Goal: Complete application form: Complete application form

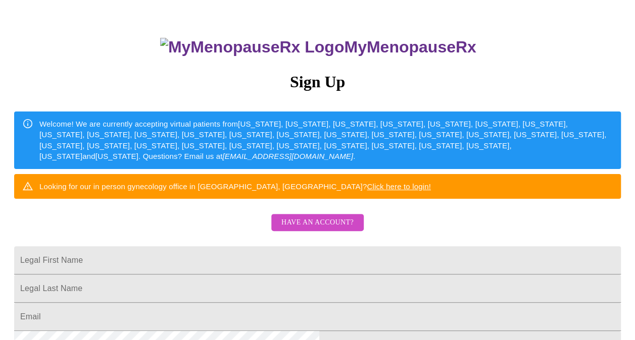
click at [303, 229] on span "Have an account?" at bounding box center [317, 223] width 72 height 13
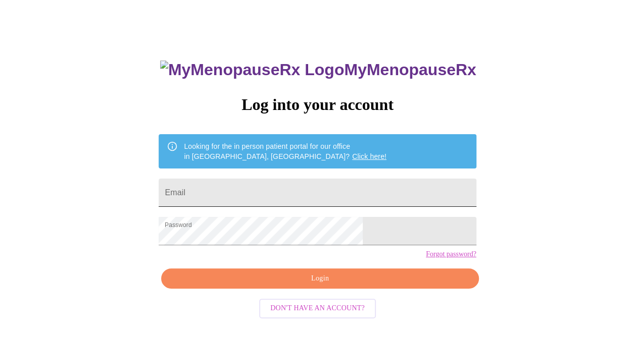
click at [272, 194] on input "Email" at bounding box center [317, 193] width 317 height 28
type input "[EMAIL_ADDRESS][DOMAIN_NAME]"
click at [325, 285] on span "Login" at bounding box center [320, 279] width 294 height 13
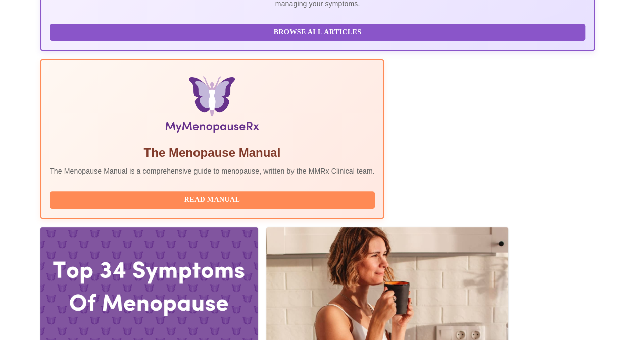
scroll to position [280, 0]
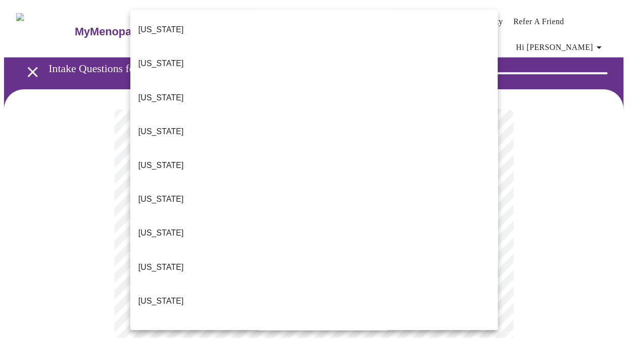
scroll to position [657, 0]
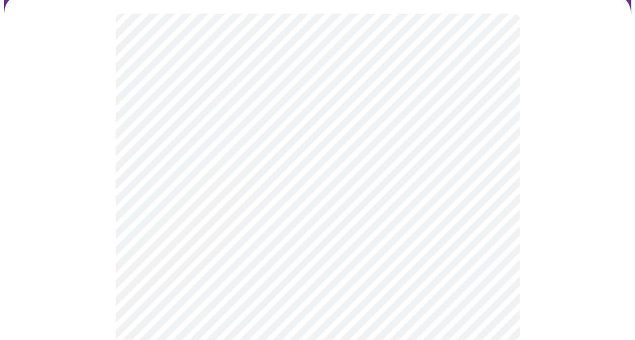
scroll to position [101, 0]
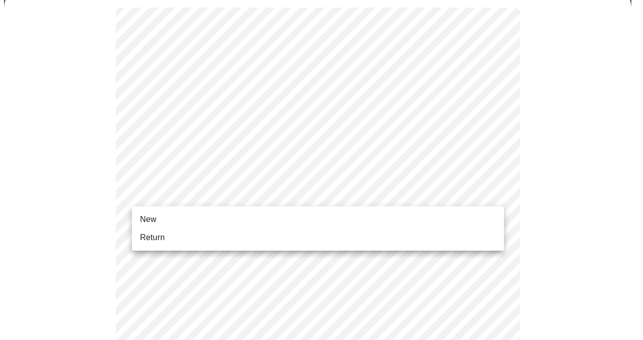
click at [179, 244] on li "Return" at bounding box center [318, 238] width 372 height 18
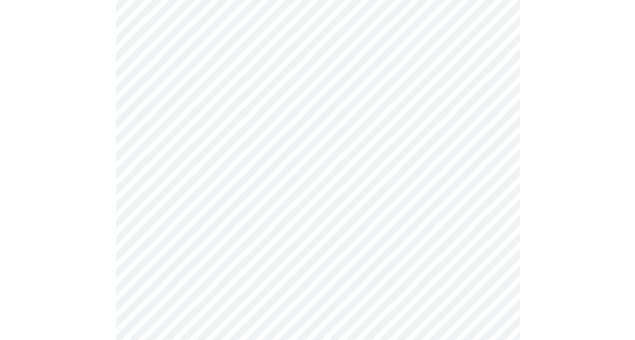
scroll to position [0, 0]
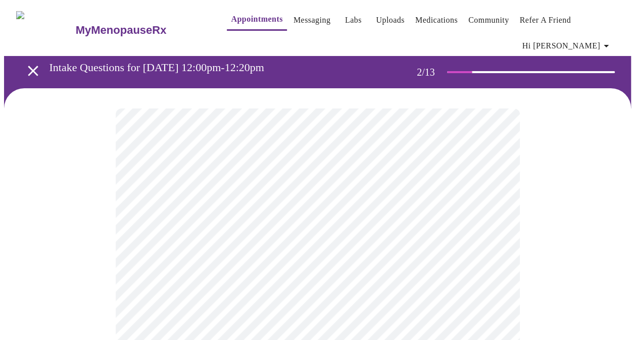
click at [340, 205] on body "MyMenopauseRx Appointments Messaging Labs Uploads Medications Community Refer a…" at bounding box center [317, 314] width 627 height 621
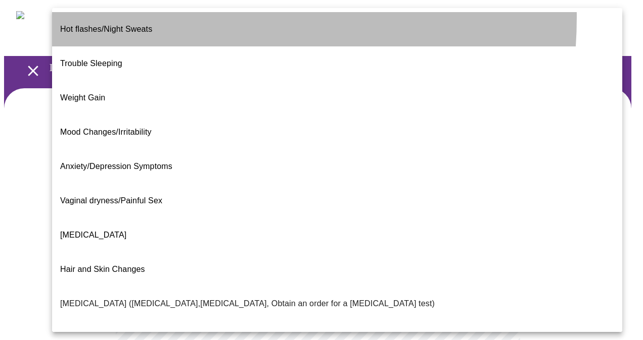
click at [153, 21] on li "Hot flashes/Night Sweats" at bounding box center [337, 29] width 570 height 34
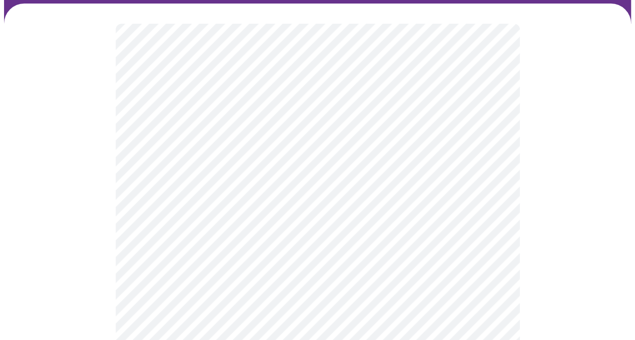
scroll to position [101, 0]
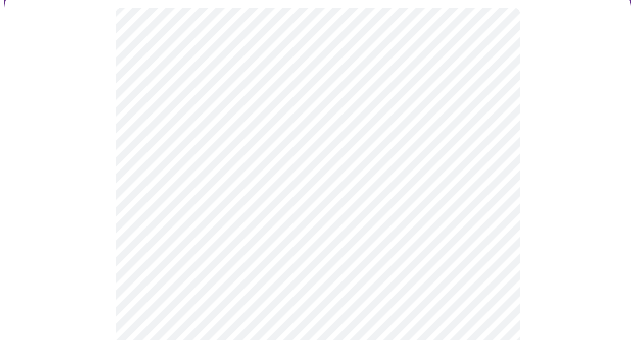
click at [319, 210] on body "MyMenopauseRx Appointments Messaging Labs Uploads Medications Community Refer a…" at bounding box center [317, 210] width 627 height 615
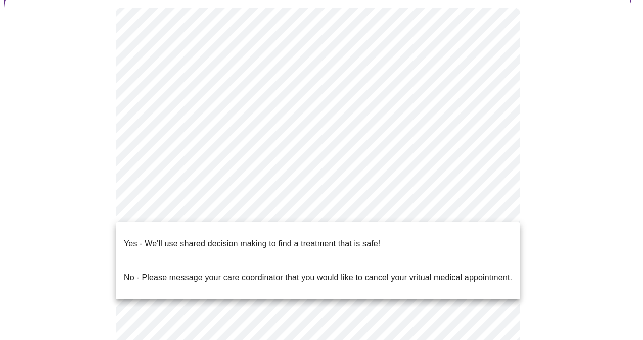
click at [313, 272] on p "No - Please message your care coordinator that you would like to cancel your vr…" at bounding box center [318, 278] width 388 height 12
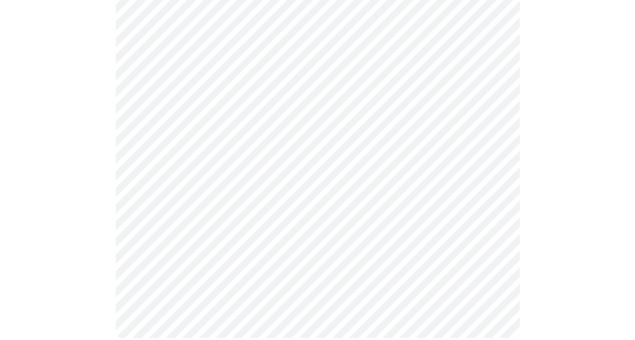
scroll to position [232, 0]
click at [46, 170] on div at bounding box center [317, 107] width 627 height 503
click at [519, 214] on div at bounding box center [317, 107] width 627 height 503
click at [624, 234] on div at bounding box center [317, 107] width 627 height 503
click at [634, 325] on html "MyMenopauseRx Appointments Messaging Labs Uploads Medications Community Refer a…" at bounding box center [317, 65] width 635 height 595
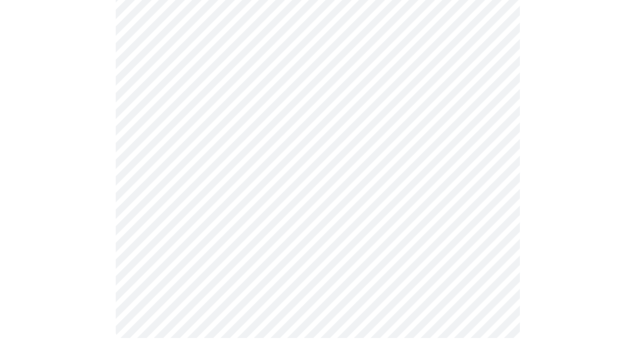
click at [0, 177] on html "MyMenopauseRx Appointments Messaging Labs Uploads Medications Community Refer a…" at bounding box center [317, 65] width 635 height 595
click at [66, 193] on div at bounding box center [317, 107] width 627 height 503
click at [542, 220] on div at bounding box center [317, 107] width 627 height 503
click at [634, 224] on html "MyMenopauseRx Appointments Messaging Labs Uploads Medications Community Refer a…" at bounding box center [317, 65] width 635 height 595
click at [112, 215] on div at bounding box center [317, 107] width 627 height 503
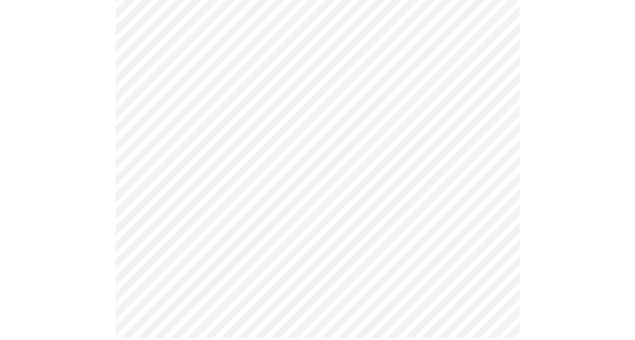
click at [105, 202] on div at bounding box center [317, 107] width 627 height 503
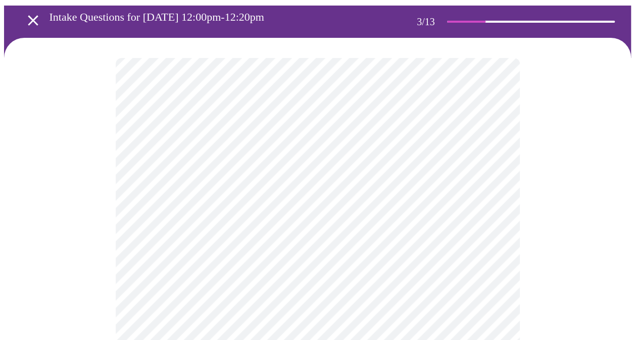
scroll to position [101, 0]
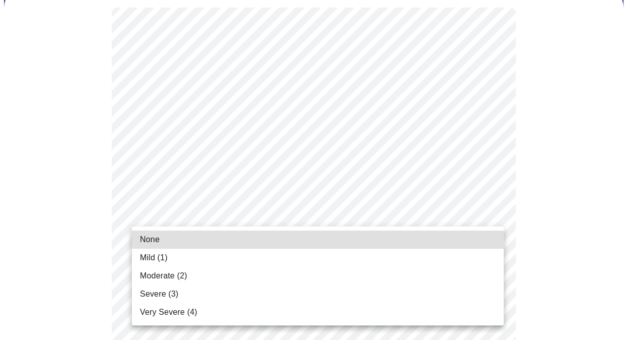
click at [210, 239] on li "None" at bounding box center [318, 240] width 372 height 18
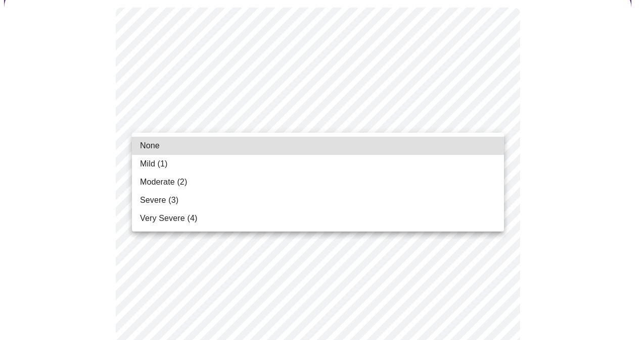
click at [373, 222] on li "Very Severe (4)" at bounding box center [318, 219] width 372 height 18
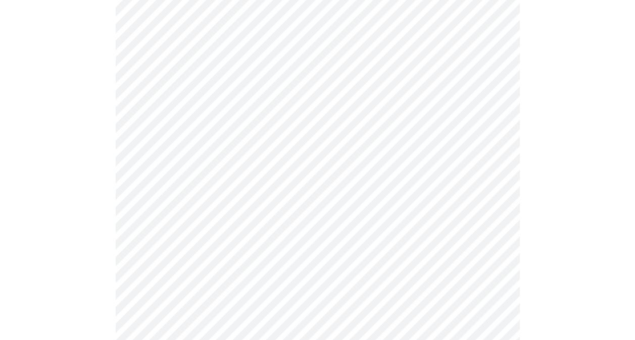
scroll to position [202, 0]
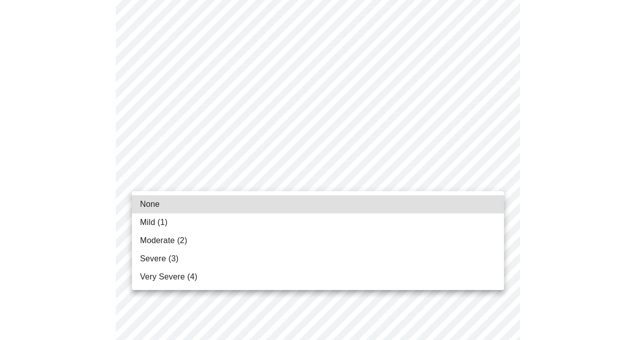
click at [223, 277] on li "Very Severe (4)" at bounding box center [318, 277] width 372 height 18
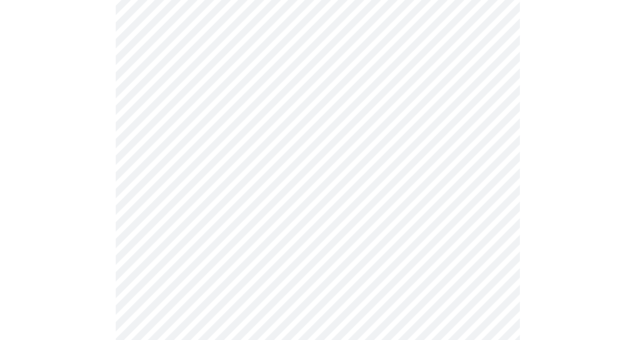
scroll to position [253, 0]
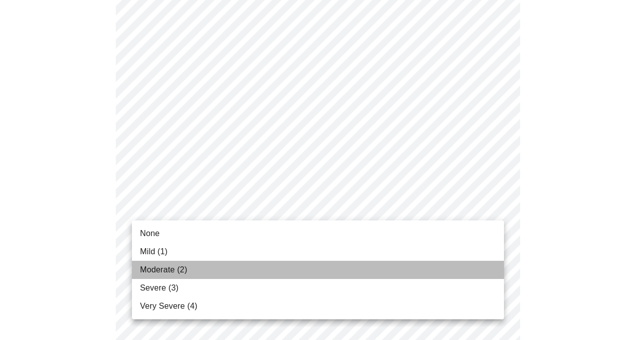
click at [223, 273] on li "Moderate (2)" at bounding box center [318, 270] width 372 height 18
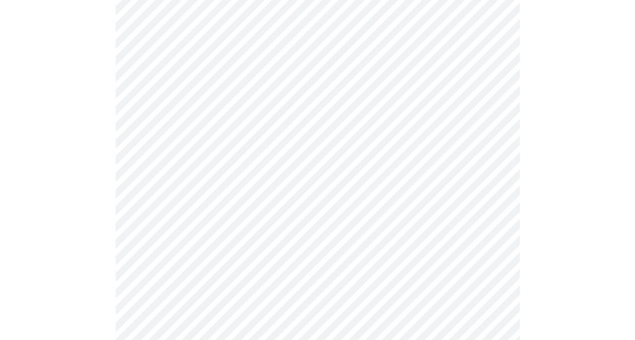
scroll to position [303, 0]
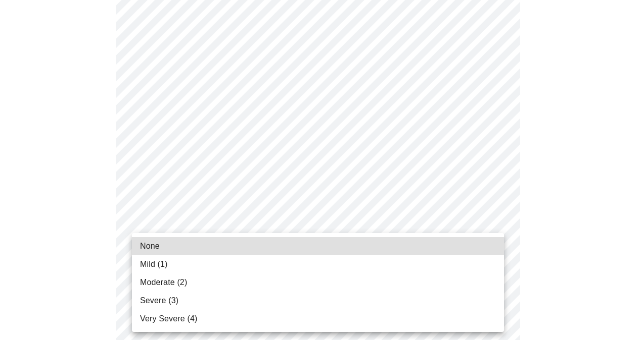
click at [210, 298] on li "Severe (3)" at bounding box center [318, 301] width 372 height 18
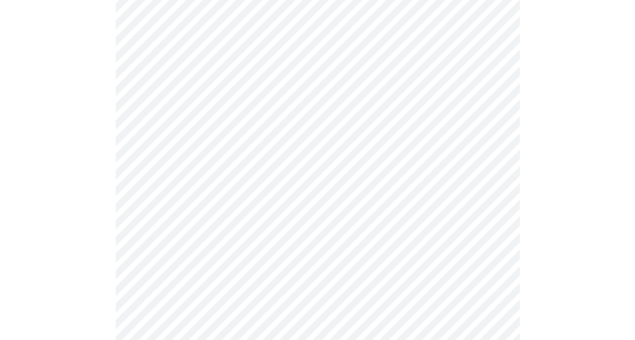
scroll to position [354, 0]
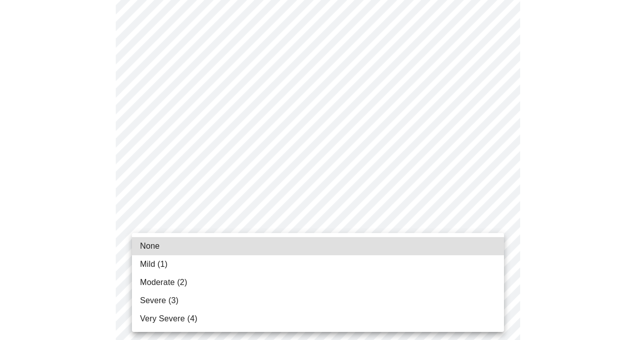
click at [257, 235] on body "MyMenopauseRx Appointments Messaging Labs Uploads Medications Community Refer a…" at bounding box center [321, 293] width 634 height 1287
click at [178, 304] on li "Severe (3)" at bounding box center [318, 301] width 372 height 18
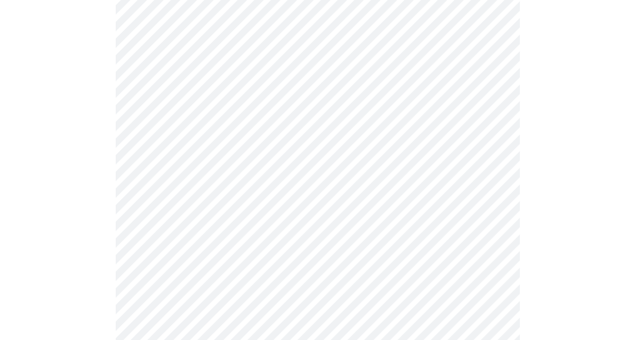
click at [193, 178] on body "MyMenopauseRx Appointments Messaging Labs Uploads Medications Community Refer a…" at bounding box center [317, 286] width 627 height 1273
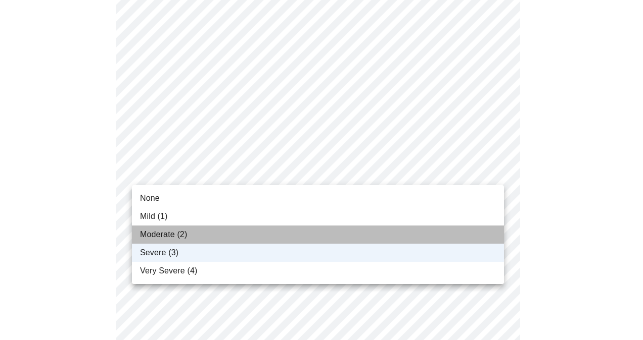
click at [178, 232] on span "Moderate (2)" at bounding box center [163, 235] width 47 height 12
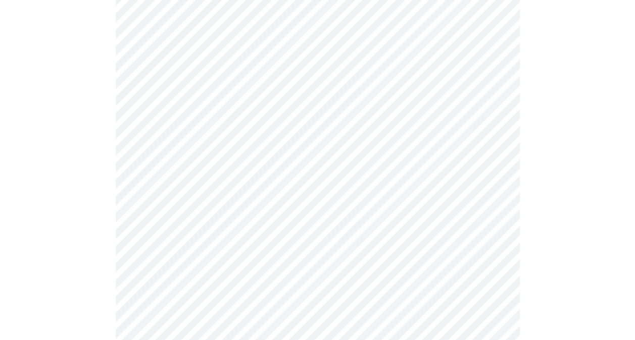
scroll to position [455, 0]
click at [223, 216] on body "MyMenopauseRx Appointments Messaging Labs Uploads Medications Community Refer a…" at bounding box center [317, 185] width 627 height 1273
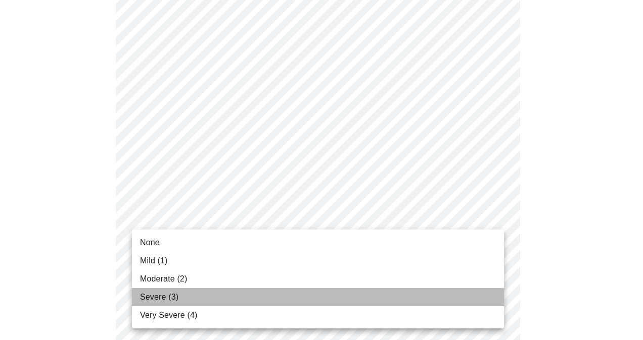
click at [200, 295] on li "Severe (3)" at bounding box center [318, 297] width 372 height 18
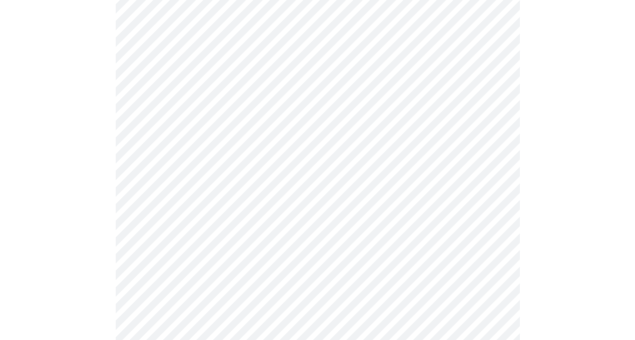
scroll to position [505, 0]
click at [251, 235] on body "MyMenopauseRx Appointments Messaging Labs Uploads Medications Community Refer a…" at bounding box center [317, 128] width 627 height 1259
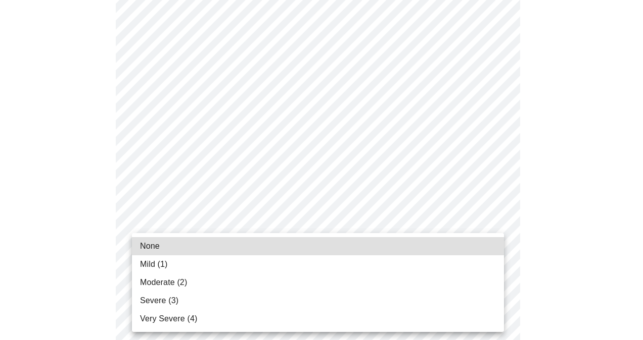
click at [214, 245] on li "None" at bounding box center [318, 246] width 372 height 18
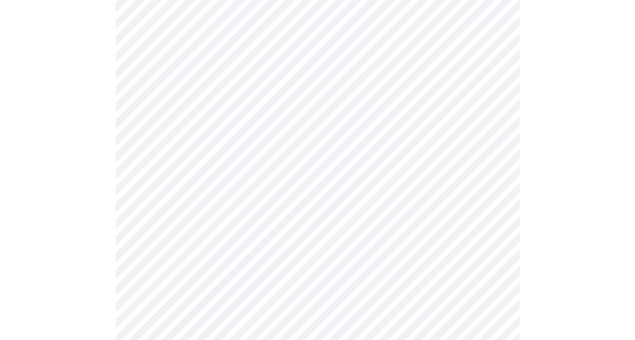
scroll to position [606, 0]
click at [258, 218] on body "MyMenopauseRx Appointments Messaging Labs Uploads Medications Community Refer a…" at bounding box center [321, 20] width 634 height 1245
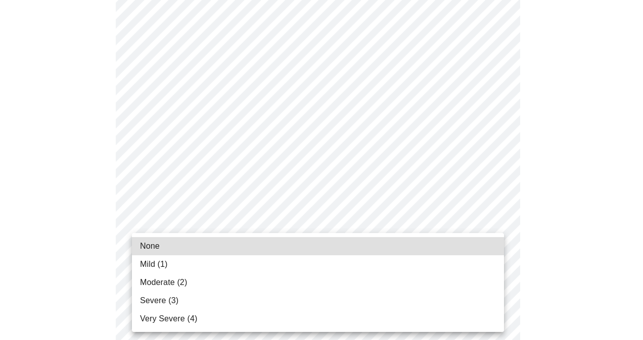
click at [192, 249] on li "None" at bounding box center [318, 246] width 372 height 18
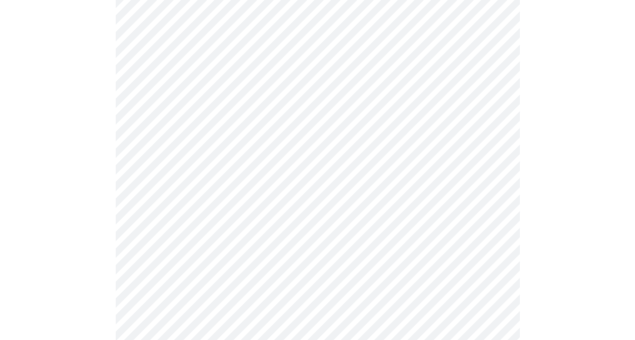
scroll to position [707, 0]
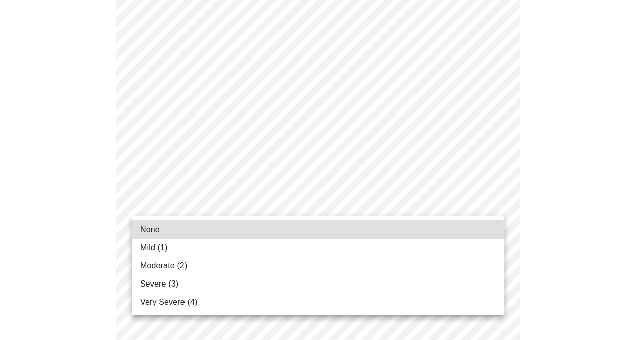
click at [216, 232] on li "None" at bounding box center [318, 230] width 372 height 18
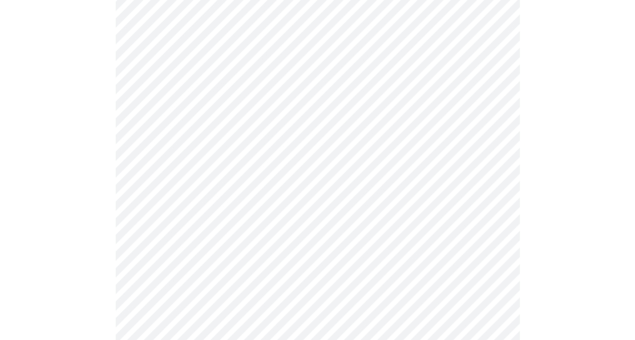
scroll to position [808, 0]
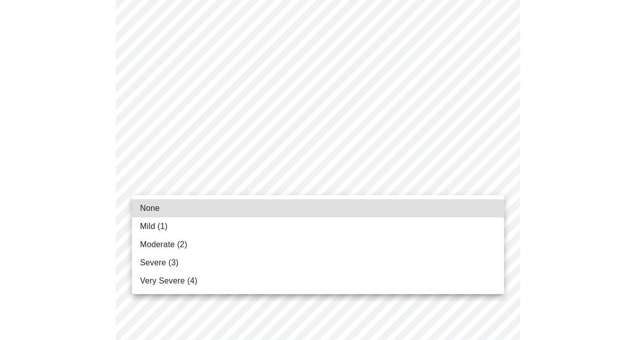
click at [209, 205] on li "None" at bounding box center [318, 209] width 372 height 18
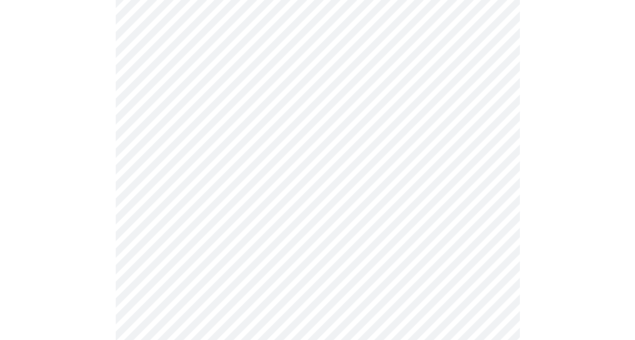
scroll to position [354, 0]
click at [337, 218] on body "MyMenopauseRx Appointments Messaging Labs Uploads Medications Community Refer a…" at bounding box center [317, 134] width 627 height 969
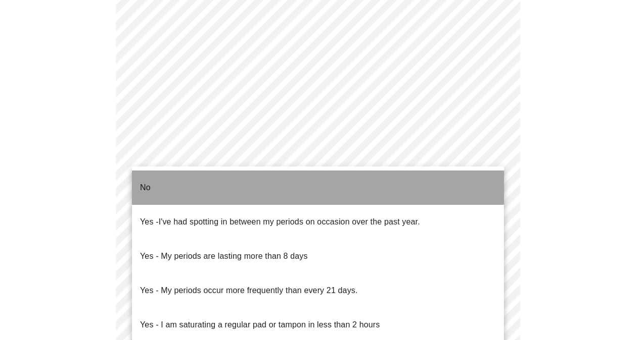
click at [225, 185] on li "No" at bounding box center [318, 188] width 372 height 34
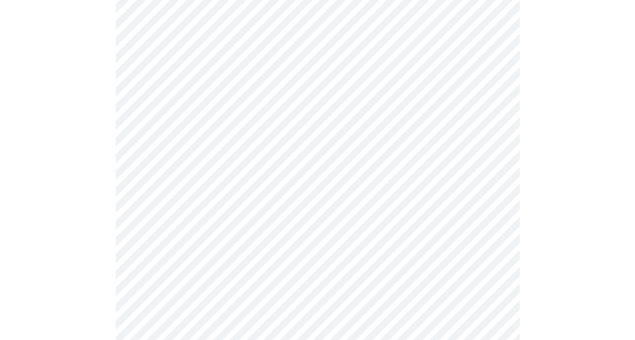
scroll to position [404, 0]
click at [251, 233] on body "MyMenopauseRx Appointments Messaging Labs Uploads Medications Community Refer a…" at bounding box center [317, 81] width 627 height 963
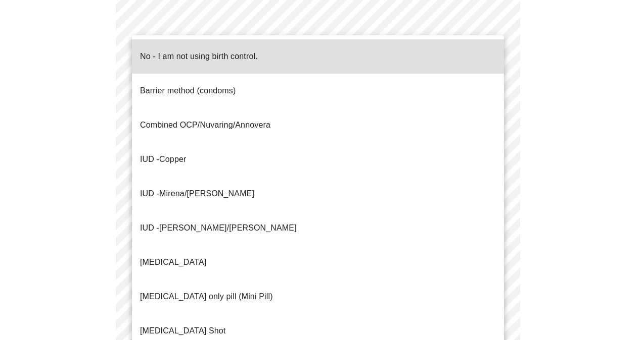
click at [171, 53] on p "No - I am not using birth control." at bounding box center [199, 57] width 118 height 12
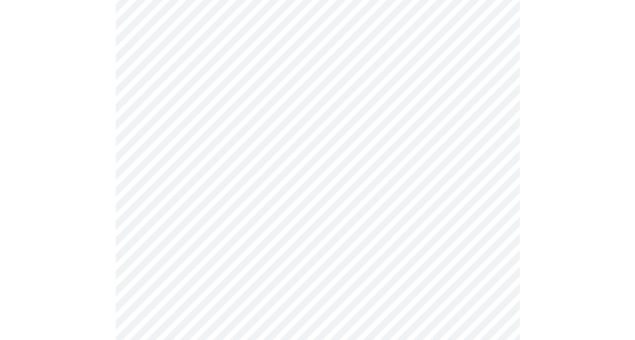
scroll to position [505, 0]
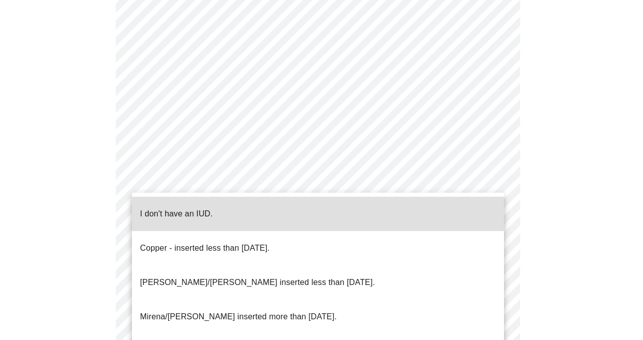
click at [260, 212] on li "I don't have an IUD." at bounding box center [318, 214] width 372 height 34
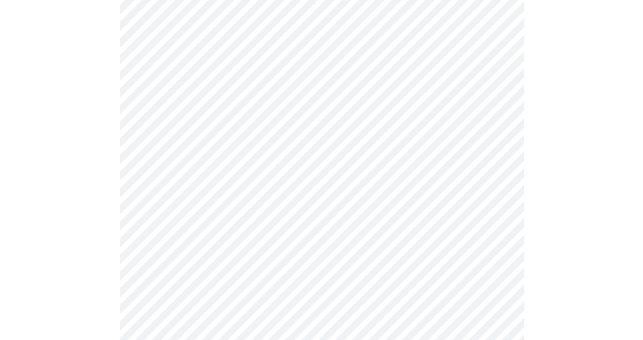
scroll to position [597, 0]
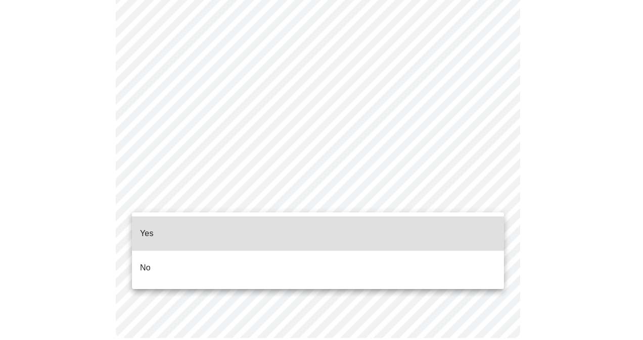
click at [182, 226] on li "Yes" at bounding box center [318, 234] width 372 height 34
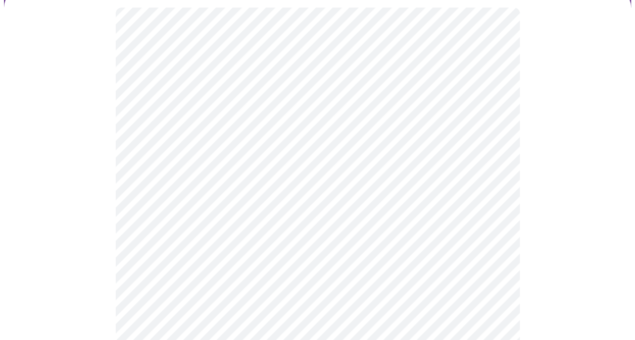
scroll to position [152, 0]
click at [366, 200] on body "MyMenopauseRx Appointments Messaging Labs Uploads Medications Community Refer a…" at bounding box center [321, 232] width 634 height 761
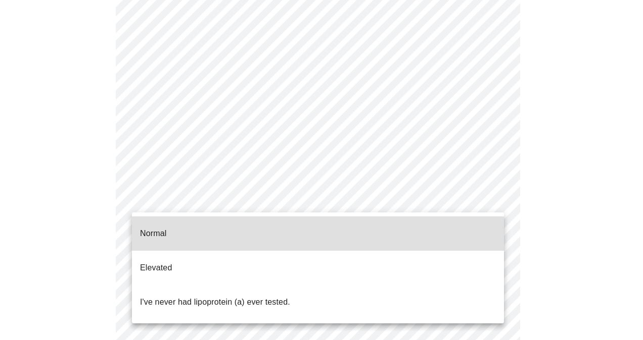
click at [270, 231] on li "Normal" at bounding box center [318, 234] width 372 height 34
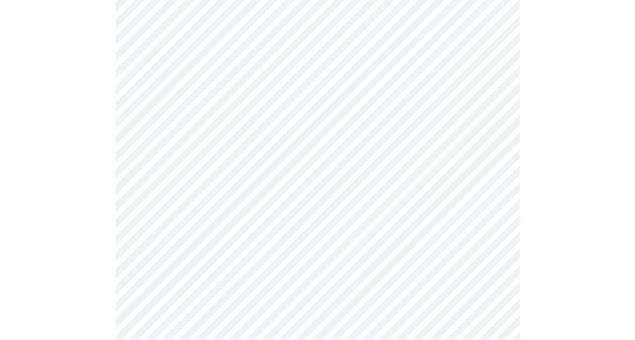
scroll to position [2627, 0]
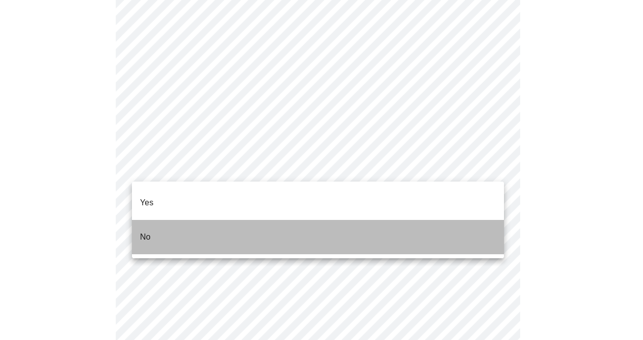
click at [212, 224] on li "No" at bounding box center [318, 237] width 372 height 34
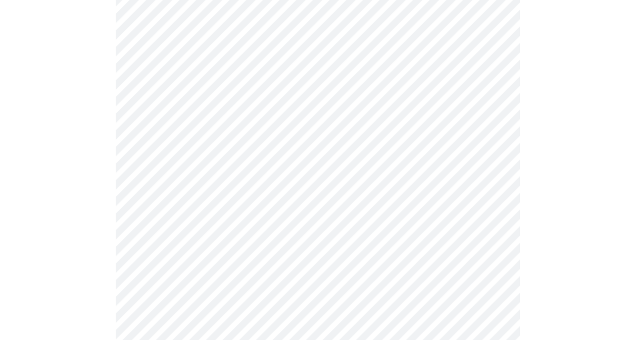
scroll to position [2677, 0]
drag, startPoint x: 602, startPoint y: 137, endPoint x: 573, endPoint y: 148, distance: 30.7
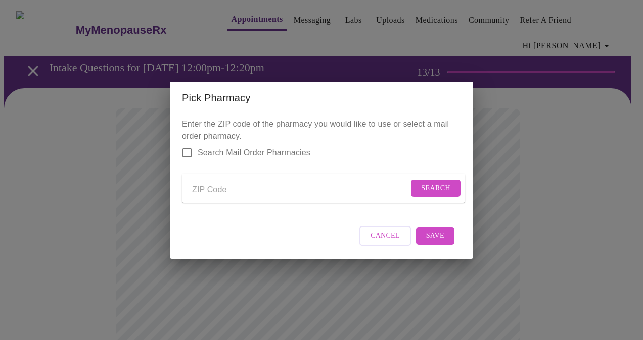
click at [107, 106] on div "Pick Pharmacy Enter the ZIP code of the pharmacy you would like to use or selec…" at bounding box center [321, 170] width 643 height 340
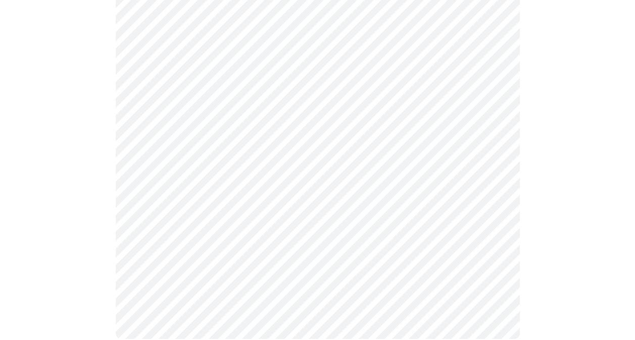
scroll to position [811, 0]
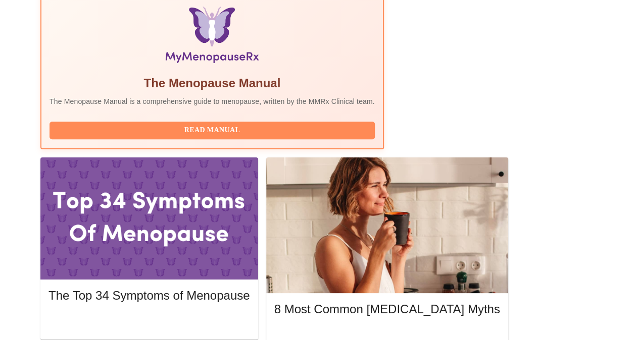
scroll to position [399, 0]
